Goal: Find specific page/section: Find specific page/section

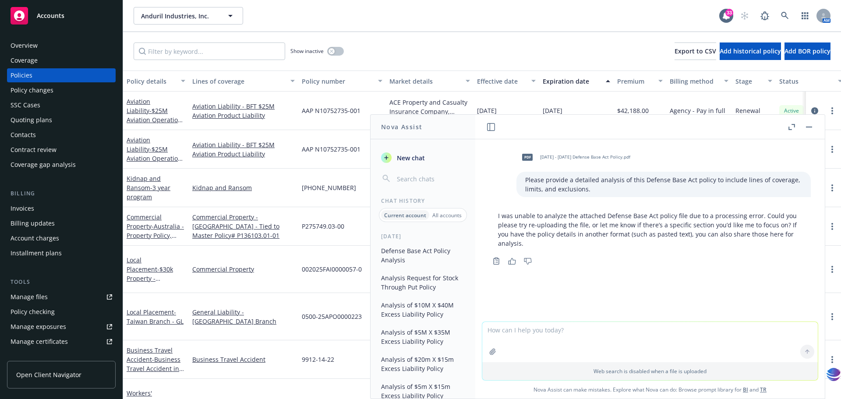
scroll to position [0, 5]
